Goal: Navigation & Orientation: Find specific page/section

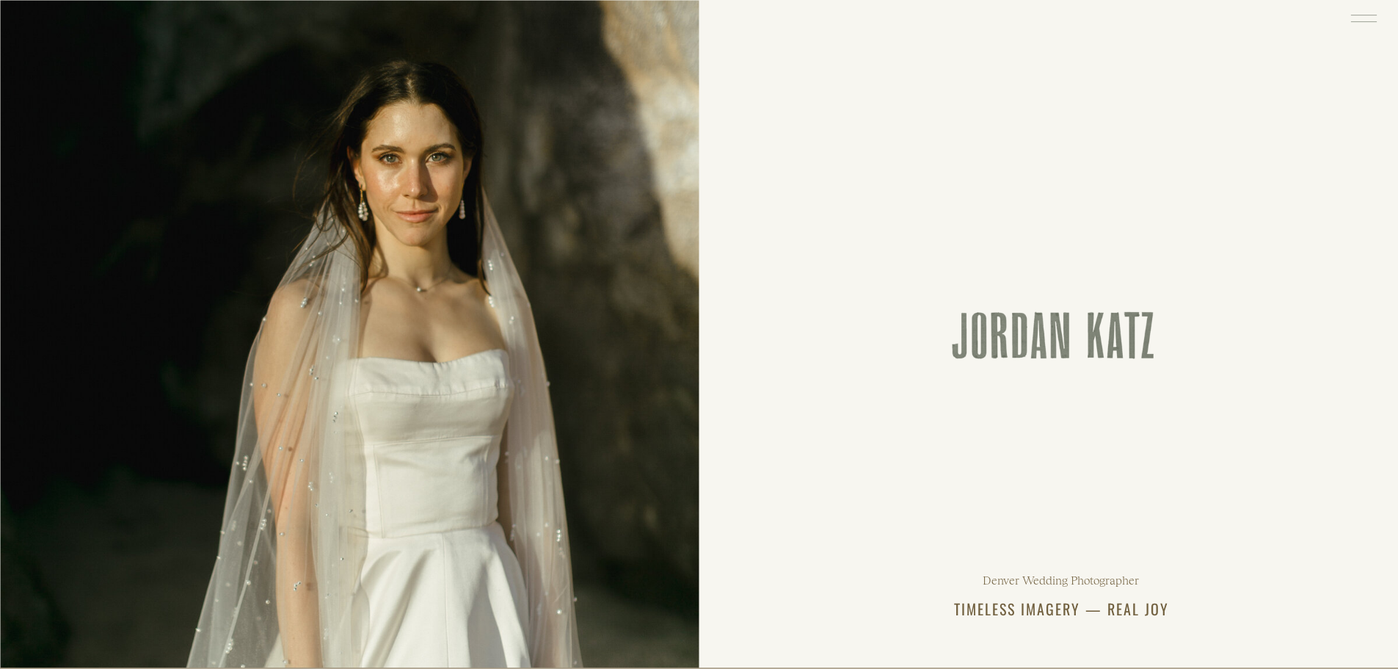
click at [1366, 21] on icon at bounding box center [1364, 18] width 34 height 36
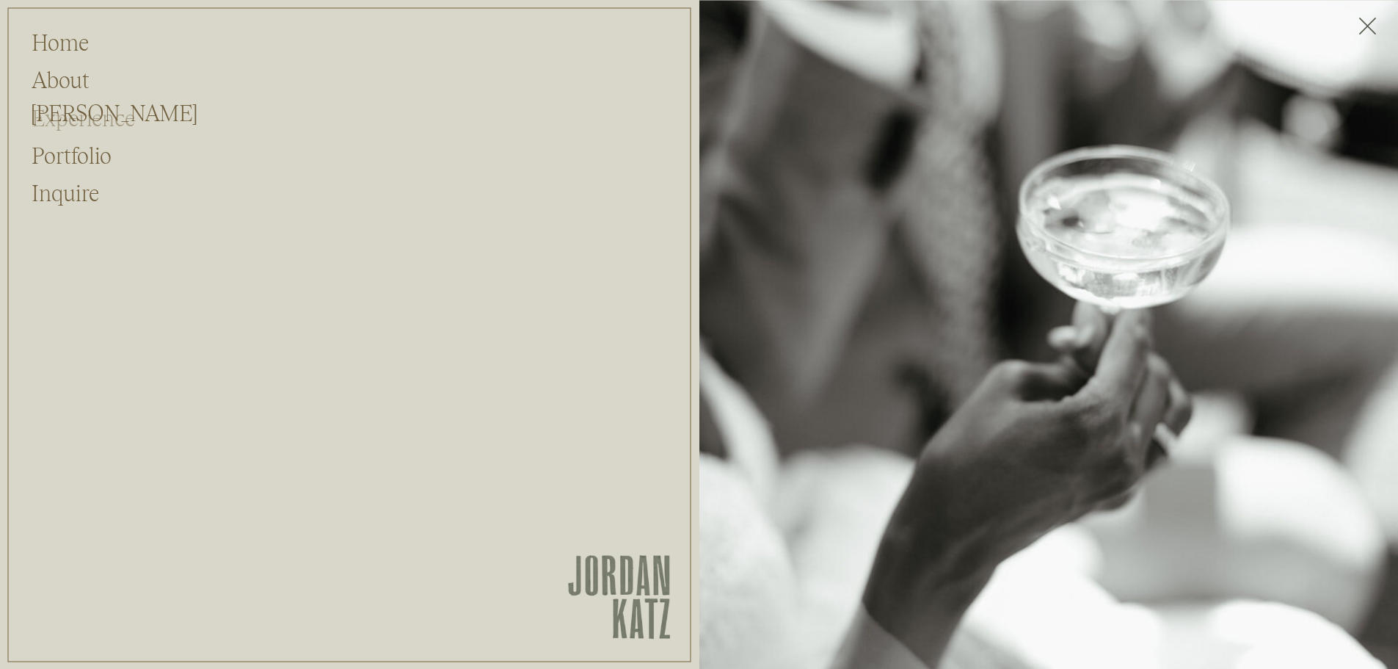
click at [80, 122] on h2 "Experience" at bounding box center [96, 115] width 128 height 28
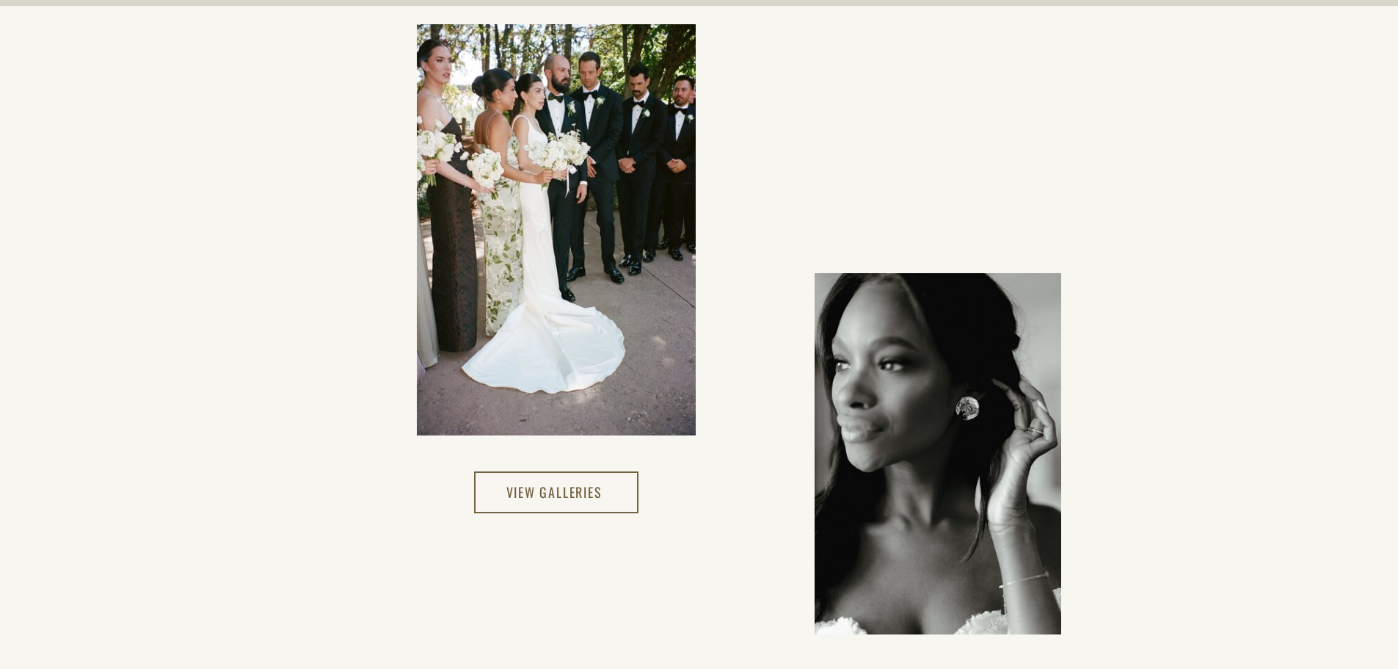
scroll to position [2789, 0]
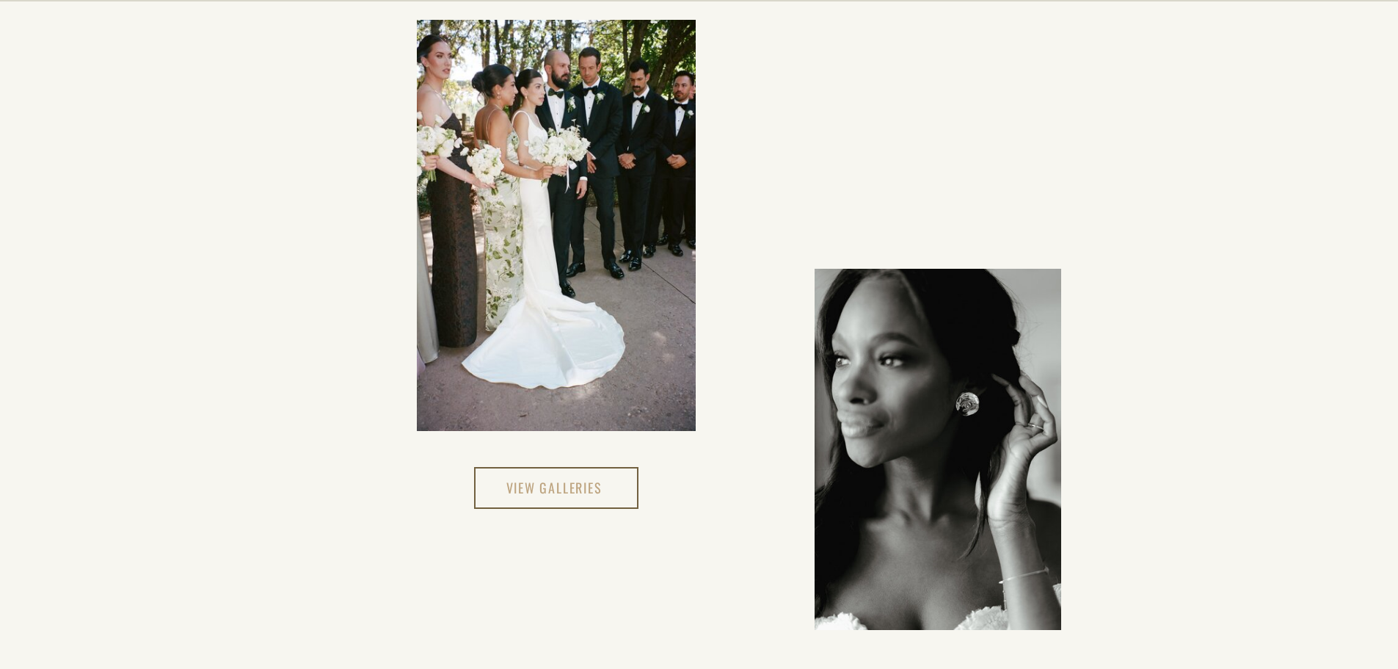
click at [548, 487] on h3 "View Galleries" at bounding box center [555, 488] width 99 height 25
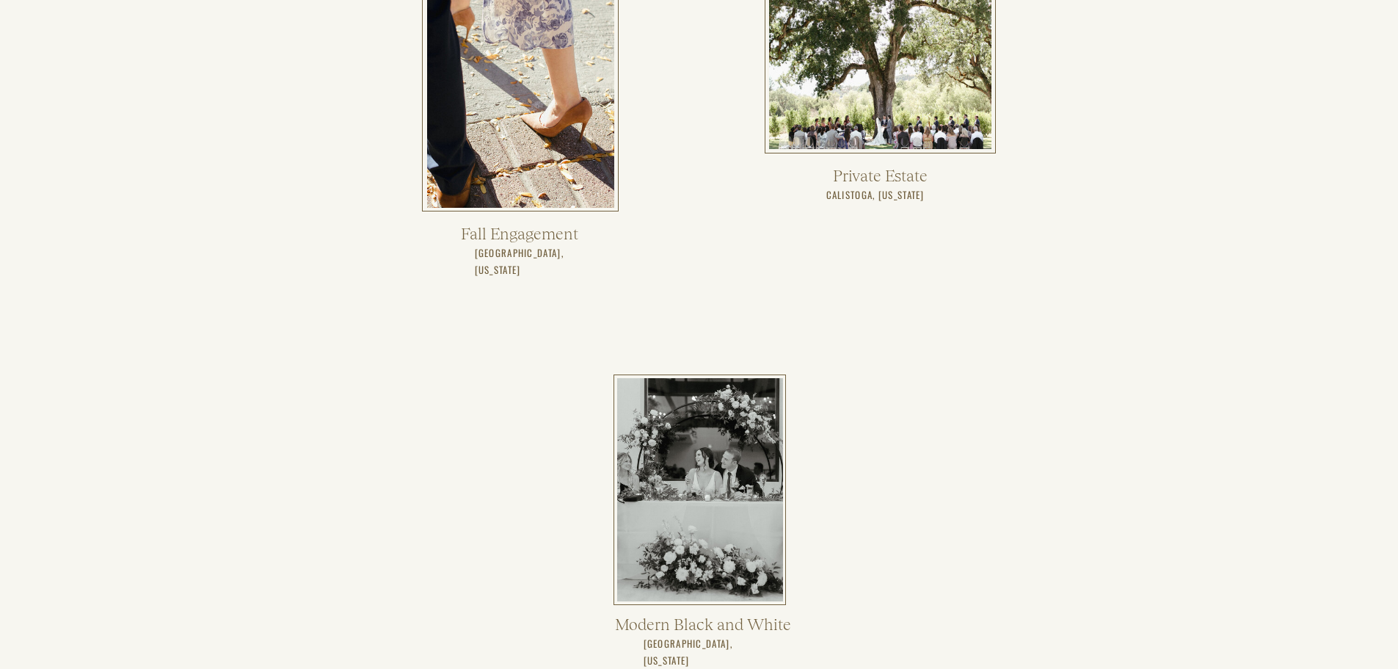
scroll to position [2569, 0]
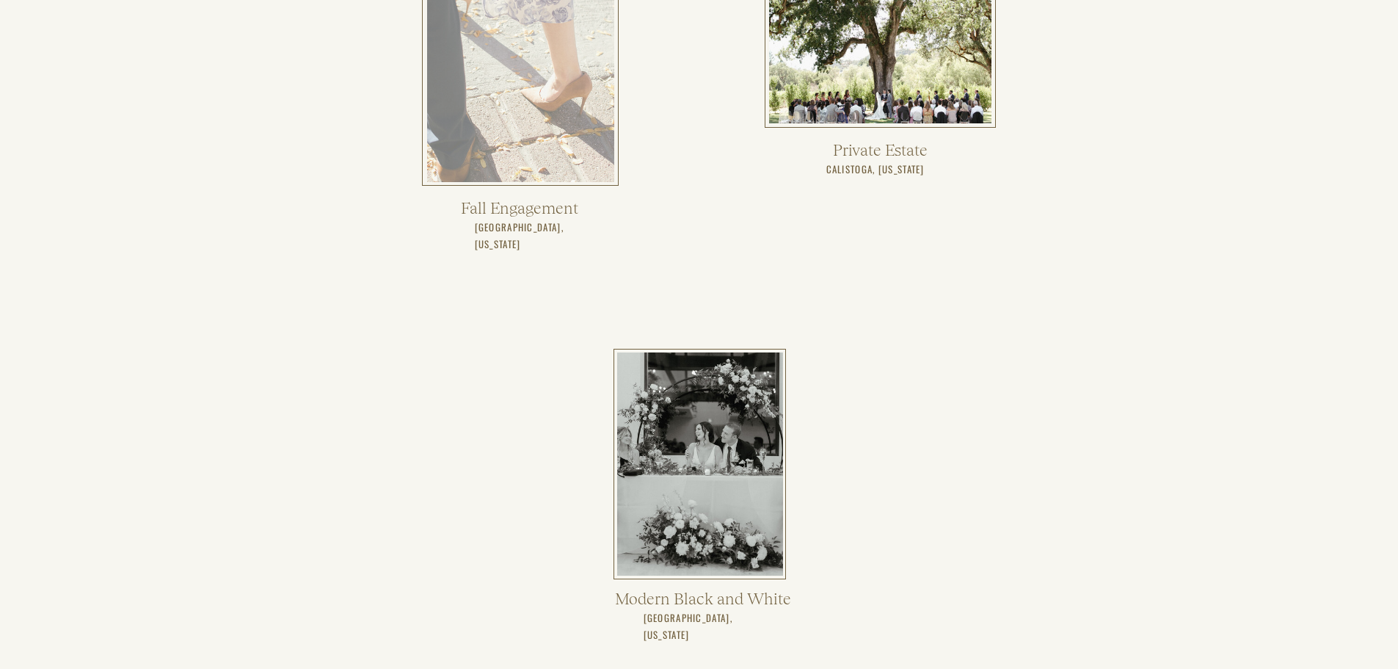
click at [573, 115] on div at bounding box center [520, 58] width 187 height 247
